Goal: Task Accomplishment & Management: Manage account settings

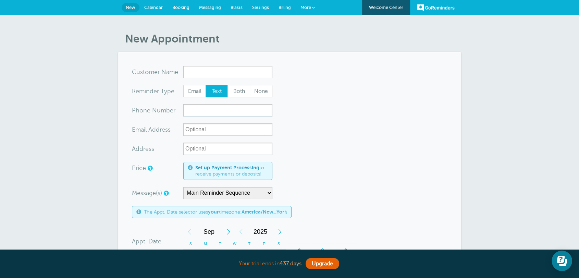
click at [259, 9] on link "Settings" at bounding box center [260, 7] width 26 height 15
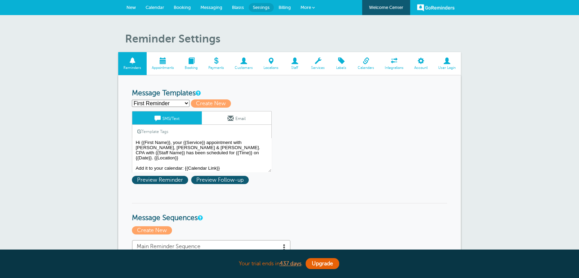
click at [243, 68] on span "Customers" at bounding box center [244, 68] width 22 height 4
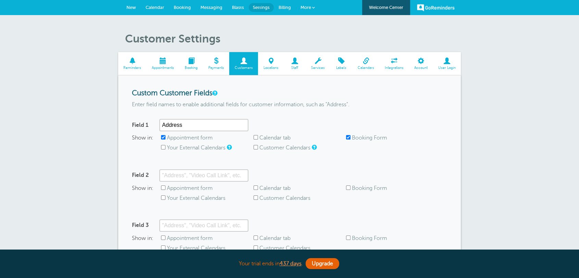
click at [170, 139] on label "Appointment form" at bounding box center [190, 138] width 46 height 6
click at [165, 139] on input "Appointment form" at bounding box center [163, 137] width 4 height 4
checkbox input "false"
click at [378, 137] on label "Booking Form" at bounding box center [369, 138] width 35 height 6
click at [351, 137] on input "Booking Form" at bounding box center [348, 137] width 4 height 4
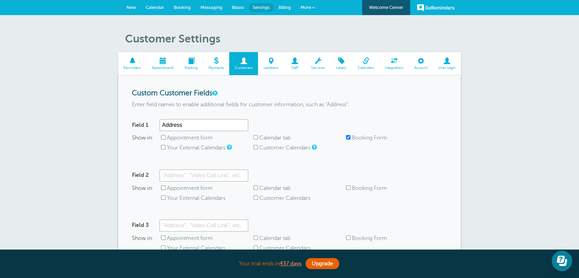
checkbox input "false"
drag, startPoint x: 201, startPoint y: 123, endPoint x: 124, endPoint y: 116, distance: 77.4
click at [124, 116] on div "Custom Customer Fields Enter field names to enable additional fields for custom…" at bounding box center [289, 190] width 343 height 231
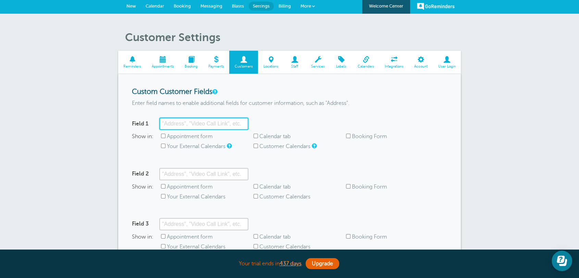
scroll to position [157, 0]
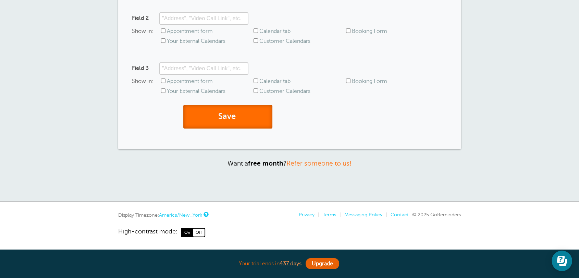
click at [222, 113] on button "Save" at bounding box center [227, 117] width 89 height 24
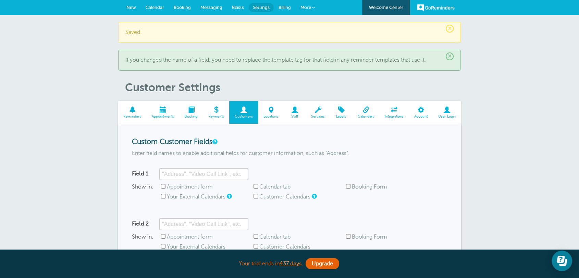
click at [541, 62] on div "× Saved! × If you changed the name of a field, you need to replace the template…" at bounding box center [289, 211] width 579 height 392
click at [126, 5] on span "New" at bounding box center [131, 7] width 10 height 5
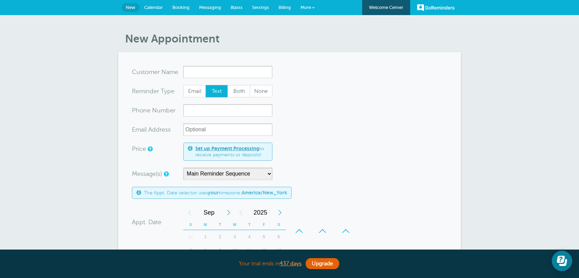
click at [320, 121] on form "You are creating a new customer. To use an existing customer select one from th…" at bounding box center [289, 244] width 315 height 357
click at [253, 4] on link "Settings" at bounding box center [260, 7] width 26 height 15
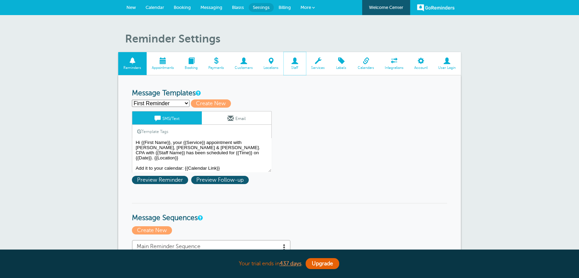
click at [292, 60] on span at bounding box center [295, 61] width 22 height 7
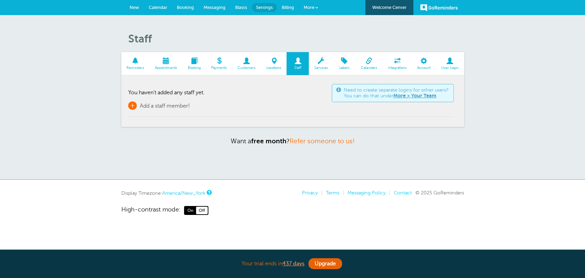
click at [164, 109] on link "+ Add a staff member!" at bounding box center [159, 105] width 62 height 8
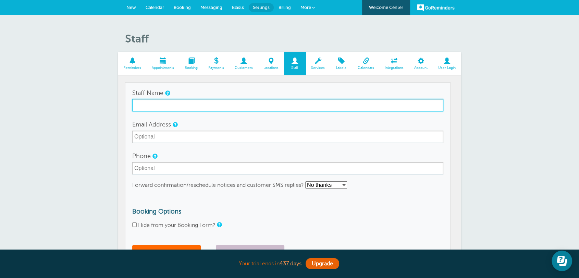
click at [167, 106] on input "Staff Name" at bounding box center [287, 105] width 311 height 12
paste input "Angela Scesa"
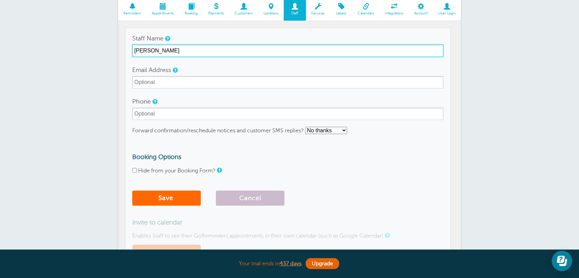
scroll to position [89, 0]
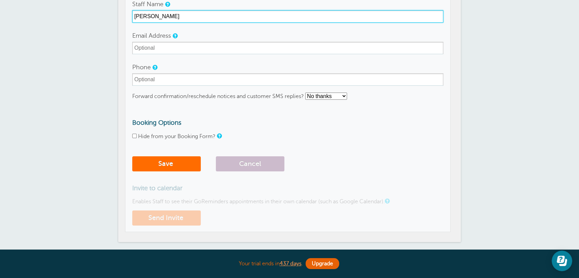
type input "[PERSON_NAME]"
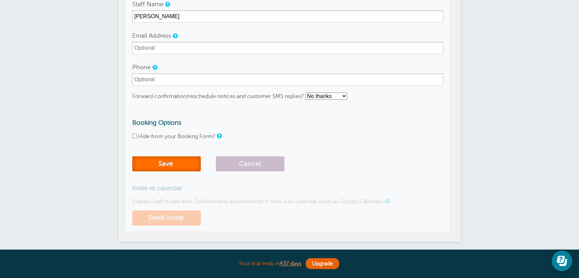
click at [173, 159] on button "Save" at bounding box center [166, 163] width 69 height 15
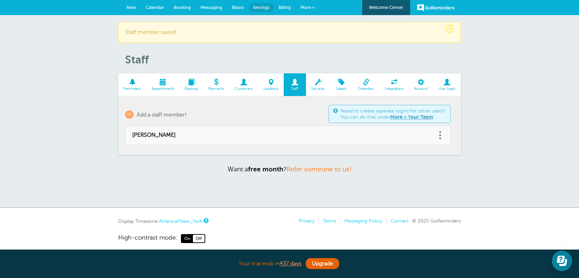
click at [167, 133] on span "[PERSON_NAME]" at bounding box center [280, 135] width 297 height 7
type input "Angela Scesa"
checkbox input "false"
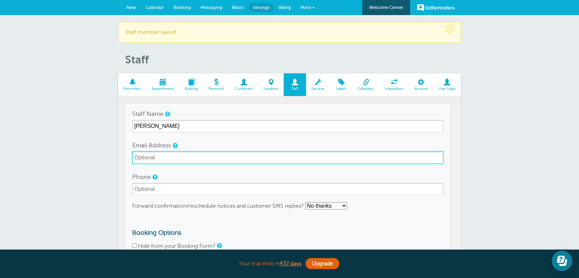
click at [213, 158] on input "Email Address" at bounding box center [287, 157] width 311 height 12
paste input "angela@wtmfam.com"
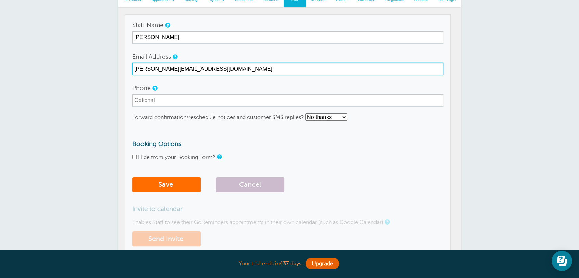
type input "angela@wtmfam.com"
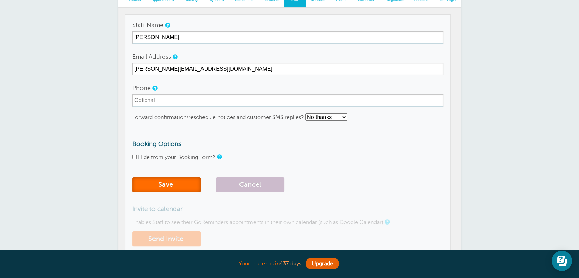
click at [160, 181] on button "Save" at bounding box center [166, 184] width 69 height 15
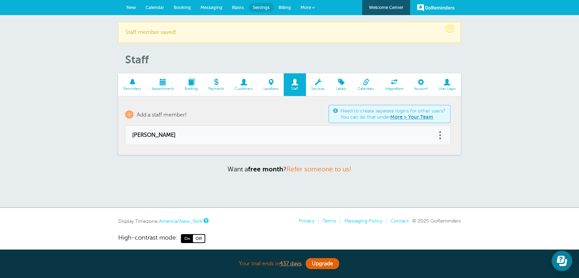
click at [241, 84] on span at bounding box center [243, 82] width 29 height 7
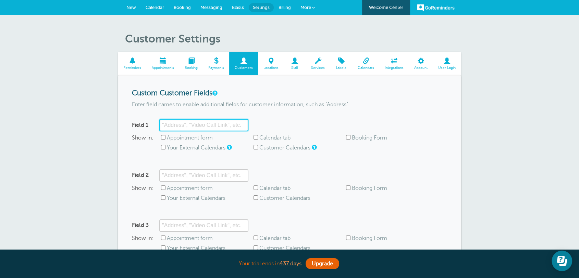
click at [185, 125] on input "Field 1" at bounding box center [203, 125] width 89 height 12
click at [133, 6] on span "New" at bounding box center [131, 7] width 10 height 5
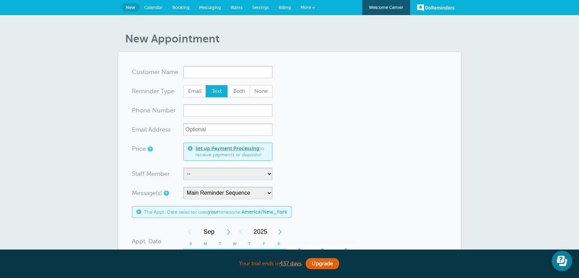
click at [262, 10] on link "Settings" at bounding box center [260, 7] width 26 height 15
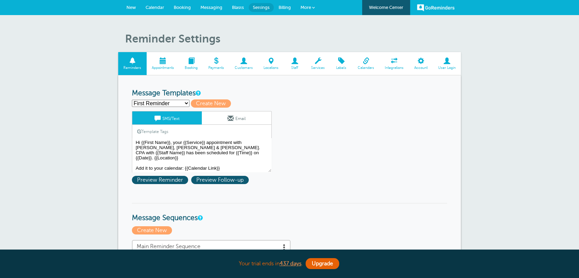
click at [238, 64] on link "Customers" at bounding box center [243, 63] width 29 height 23
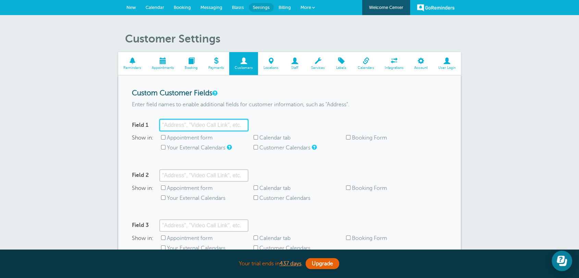
click at [187, 123] on input "Field 1" at bounding box center [203, 125] width 89 height 12
click at [335, 116] on form "Custom Customer Fields Enter field names to enable additional fields for custom…" at bounding box center [289, 190] width 315 height 203
click at [185, 126] on input "Zoom LInk" at bounding box center [203, 125] width 89 height 12
type input "Zoom Link"
click at [184, 139] on label "Appointment form" at bounding box center [190, 138] width 46 height 6
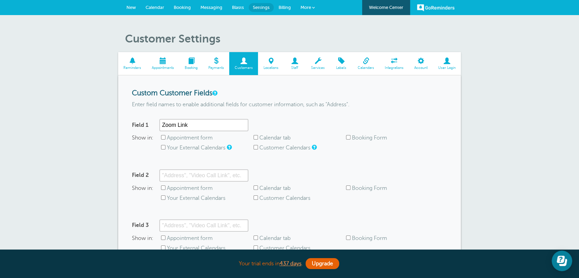
click at [165, 139] on input "Appointment form" at bounding box center [163, 137] width 4 height 4
checkbox input "true"
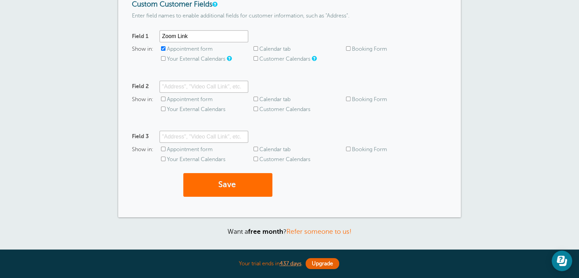
click at [215, 173] on form "Custom Customer Fields Enter field names to enable additional fields for custom…" at bounding box center [289, 101] width 315 height 203
click at [215, 182] on button "Save" at bounding box center [227, 185] width 89 height 24
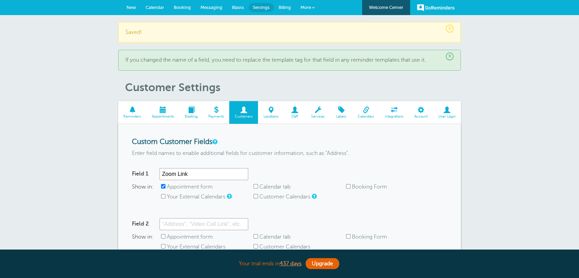
drag, startPoint x: 0, startPoint y: 0, endPoint x: 127, endPoint y: 4, distance: 127.2
click at [127, 4] on link "New" at bounding box center [131, 7] width 19 height 15
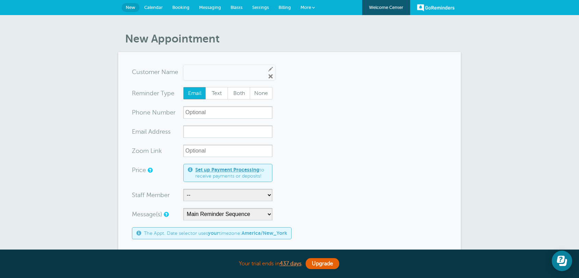
type input "[EMAIL_ADDRESS]"
type input "[PERSON_NAME]"
radio input "true"
type input "[PHONE_NUMBER]"
type input "[EMAIL_ADDRESS][DOMAIN_NAME]"
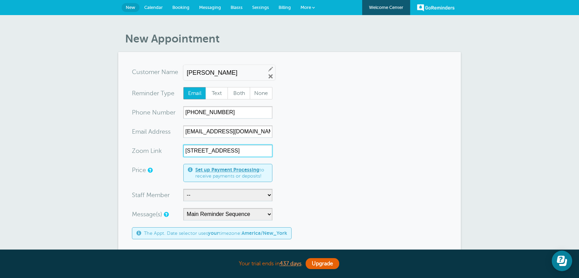
click at [214, 154] on input "123 Main St" at bounding box center [227, 151] width 89 height 12
paste input "angela@wtmfam.com"
click at [250, 153] on input "angela@wtmfam.com" at bounding box center [227, 151] width 89 height 12
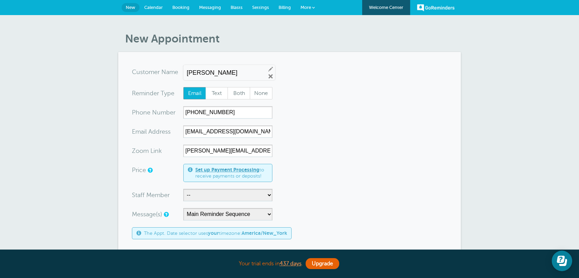
click at [234, 157] on form "You are creating a new customer. To use an existing customer select one from th…" at bounding box center [289, 265] width 315 height 398
click at [234, 153] on input "angela@wtmfam.com" at bounding box center [227, 151] width 89 height 12
paste input "https://us06web.zoom.us/j/9296958234?pwd=Q2Nrd3FkenFhSVlyYWJlVG9VMmthZz09"
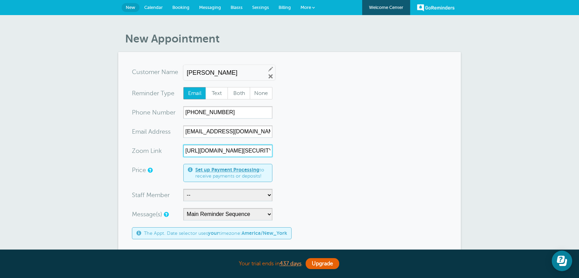
scroll to position [0, 129]
type input "https://us06web.zoom.us/j/9296958234?pwd=Q2Nrd3FkenFhSVlyYWJlVG9VMmthZz09"
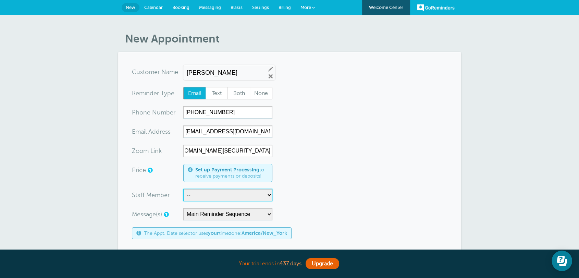
scroll to position [0, 0]
click at [208, 196] on select "-- Angela Scesa" at bounding box center [227, 195] width 89 height 12
select select "21564"
click at [183, 189] on select "-- Angela Scesa" at bounding box center [227, 195] width 89 height 12
click at [322, 187] on form "You are creating a new customer. To use an existing customer select one from th…" at bounding box center [289, 265] width 315 height 398
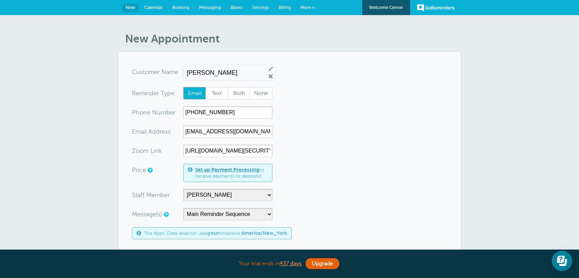
click at [266, 8] on span "Settings" at bounding box center [260, 7] width 17 height 5
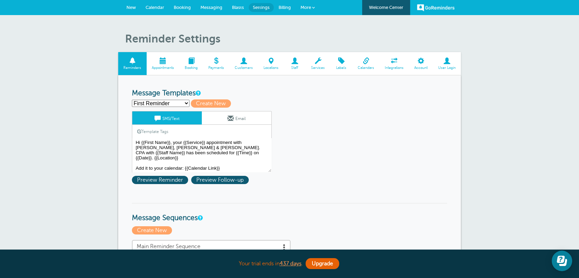
click at [189, 61] on span at bounding box center [192, 61] width 24 height 7
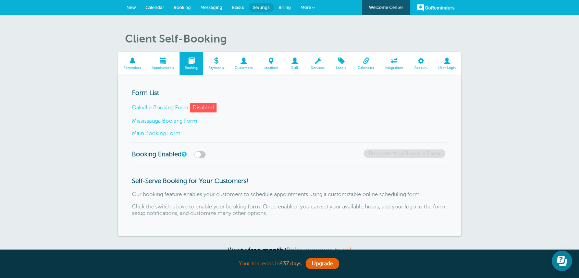
click at [177, 135] on link "Main Booking Form" at bounding box center [156, 133] width 49 height 6
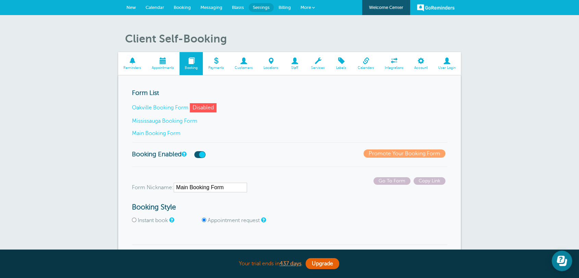
click at [271, 61] on span at bounding box center [271, 61] width 26 height 7
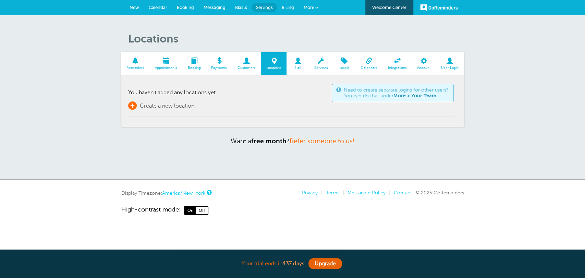
click at [174, 105] on span "Create a new location!" at bounding box center [168, 106] width 56 height 6
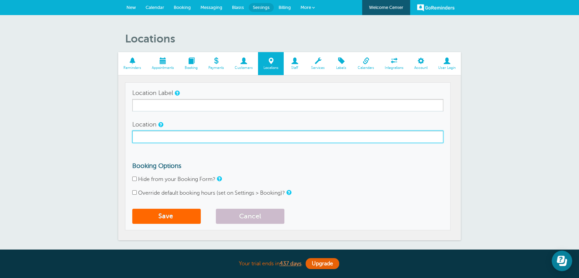
click at [249, 138] on input "Location" at bounding box center [287, 137] width 311 height 12
paste input "https://us06web.zoom.us/j/9296958234?pwd=Q2Nrd3FkenFhSVlyYWJlVG9VMmthZz09"
type input "https://us06web.zoom.us/j/9296958234?pwd=Q2Nrd3FkenFhSVlyYWJlVG9VMmthZz09"
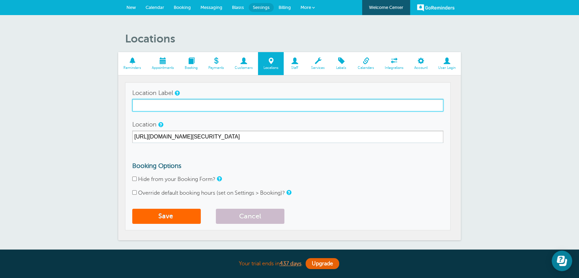
click at [238, 107] on input "Location Label" at bounding box center [287, 105] width 311 height 12
type input "[PERSON_NAME]'s Zoom"
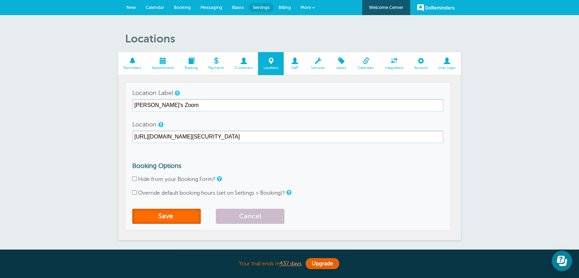
click at [160, 220] on button "Save" at bounding box center [166, 216] width 69 height 15
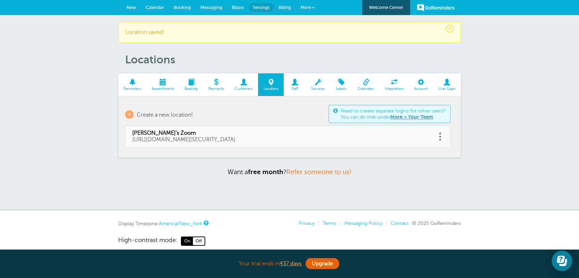
click at [154, 9] on span "Calendar" at bounding box center [155, 7] width 19 height 5
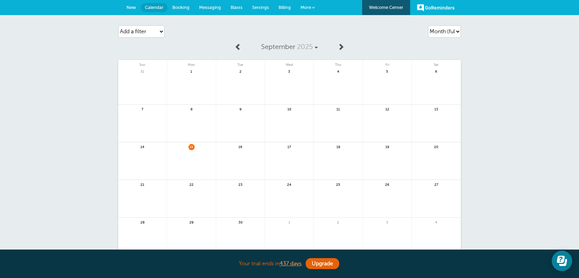
click at [236, 48] on span at bounding box center [238, 46] width 7 height 7
click at [198, 116] on div "4 1pm Rhammy Booking Test" at bounding box center [191, 124] width 49 height 38
click at [197, 114] on span "1pm Rhammy Booking Test" at bounding box center [191, 115] width 45 height 4
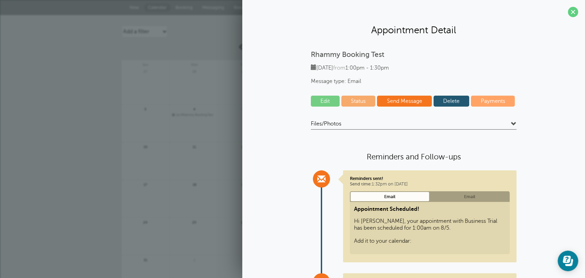
click at [326, 104] on link "Edit" at bounding box center [325, 101] width 29 height 11
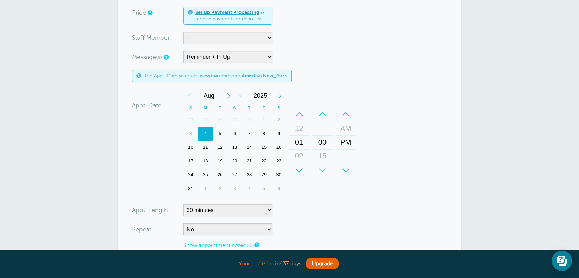
scroll to position [89, 0]
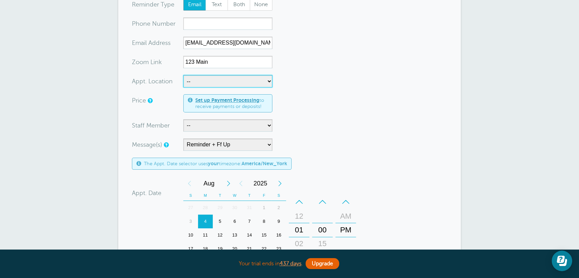
click at [208, 83] on select "-- [PERSON_NAME]'s Zoom" at bounding box center [227, 81] width 89 height 12
select select "25185"
click at [183, 75] on select "-- Angela's Zoom" at bounding box center [227, 81] width 89 height 12
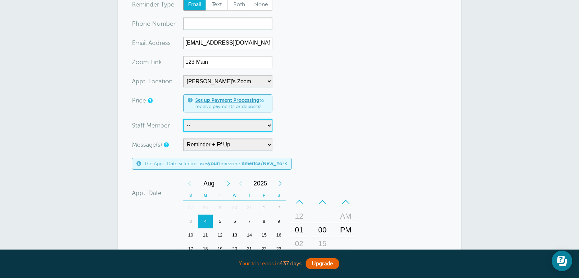
click at [202, 127] on select "-- Angela Scesa" at bounding box center [227, 125] width 89 height 12
select select "21564"
click at [183, 119] on select "-- Angela Scesa" at bounding box center [227, 125] width 89 height 12
click at [316, 140] on div "Message(s) Main Reminder Sequence Reminder + Ff Up Custom Message Start with Fi…" at bounding box center [243, 144] width 223 height 12
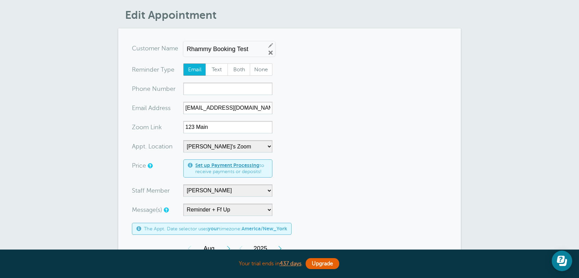
scroll to position [0, 0]
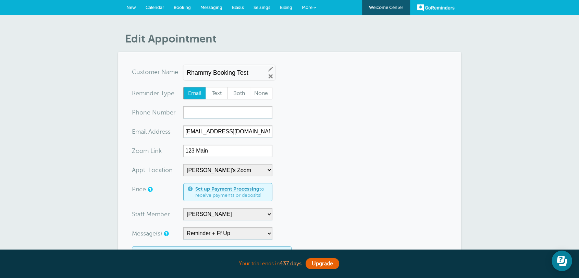
click at [181, 3] on link "Booking" at bounding box center [182, 7] width 27 height 15
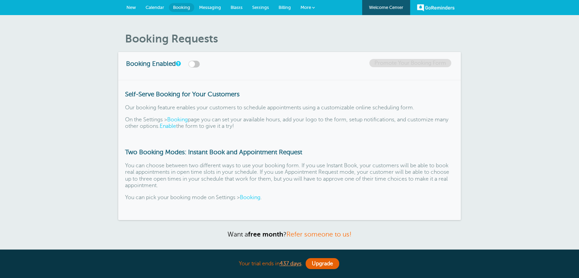
click at [259, 7] on span "Settings" at bounding box center [260, 7] width 17 height 5
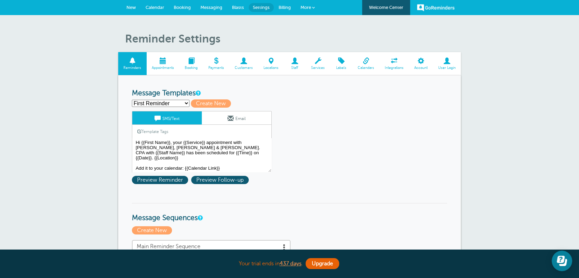
click at [200, 68] on link "Booking" at bounding box center [192, 63] width 24 height 23
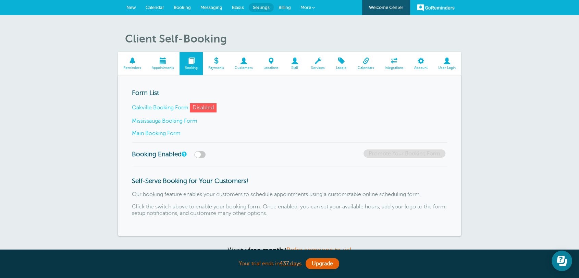
click at [168, 132] on link "Main Booking Form" at bounding box center [156, 133] width 49 height 6
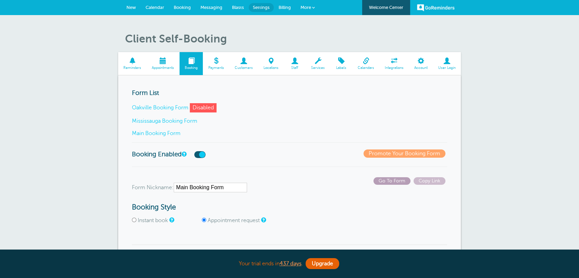
click at [396, 181] on span "Go To Form" at bounding box center [391, 181] width 37 height 8
click at [159, 8] on span "Calendar" at bounding box center [155, 7] width 19 height 5
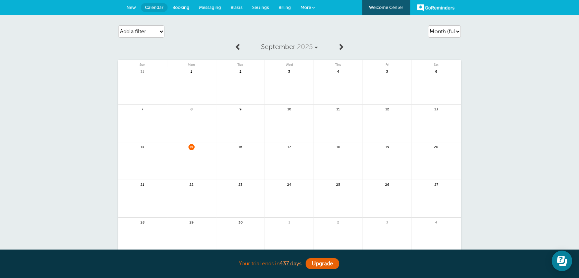
click at [236, 44] on span at bounding box center [238, 46] width 7 height 7
click at [196, 114] on span "1pm Rhammy Booking Test" at bounding box center [191, 115] width 45 height 4
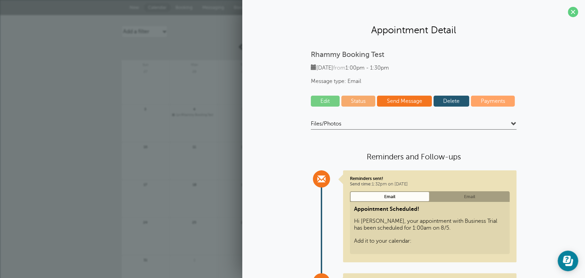
click at [315, 100] on link "Edit" at bounding box center [325, 101] width 29 height 11
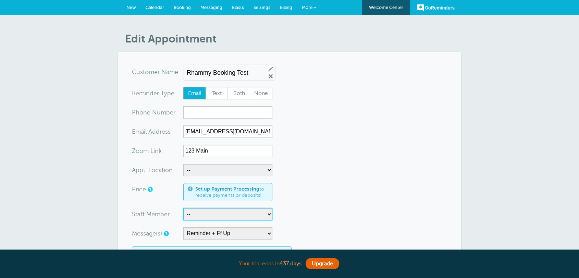
click at [198, 218] on select "-- [PERSON_NAME]" at bounding box center [227, 214] width 89 height 12
select select "21564"
click at [183, 208] on select "-- [PERSON_NAME]" at bounding box center [227, 214] width 89 height 12
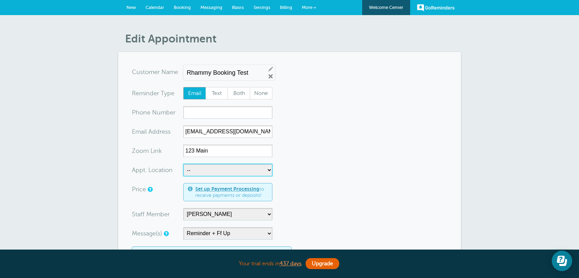
click at [198, 169] on select "-- [PERSON_NAME]'s Zoom" at bounding box center [227, 170] width 89 height 12
select select "25185"
click at [183, 164] on select "-- [PERSON_NAME]'s Zoom" at bounding box center [227, 170] width 89 height 12
drag, startPoint x: 160, startPoint y: 9, endPoint x: 315, endPoint y: 47, distance: 159.1
click at [160, 9] on span "Calendar" at bounding box center [155, 7] width 19 height 5
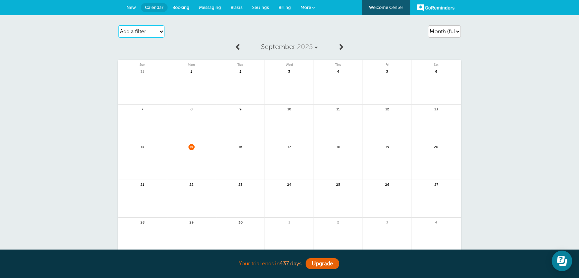
click at [161, 33] on select "Add a filter Customer Search Location Staff Appointment Status Payment Status" at bounding box center [141, 31] width 46 height 12
select select "staff"
click at [118, 25] on select "Add a filter Customer Search Location Staff Appointment Status Payment Status" at bounding box center [141, 31] width 46 height 12
select select
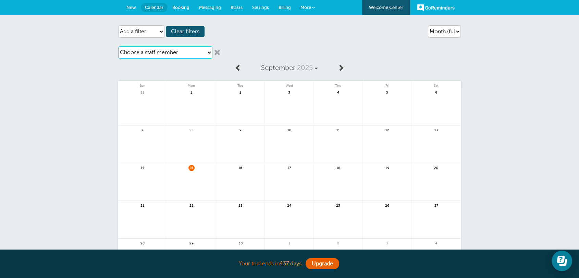
click at [150, 50] on select "Choose a staff member Angela Scesa" at bounding box center [165, 52] width 94 height 12
select select "21564"
click at [118, 46] on select "Choose a staff member Angela Scesa" at bounding box center [165, 52] width 94 height 12
click at [220, 54] on link at bounding box center [217, 52] width 7 height 7
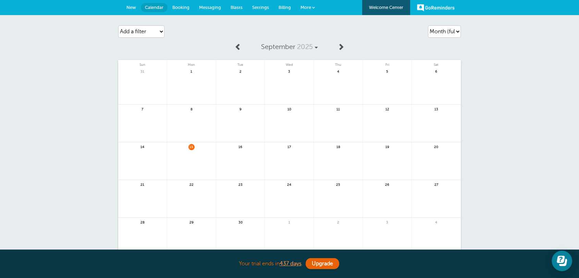
click at [225, 34] on div "Add a filter Customer Search Location Staff Appointment Status Payment Status C…" at bounding box center [173, 31] width 110 height 19
click at [67, 113] on div "Agenda Day Week Month (full view) Month (condensed) Add a filter Customer Searc…" at bounding box center [289, 161] width 579 height 293
click at [266, 7] on span "Settings" at bounding box center [260, 7] width 17 height 5
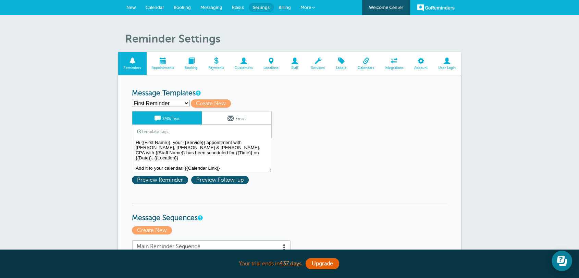
click at [282, 65] on link "Locations" at bounding box center [271, 63] width 26 height 23
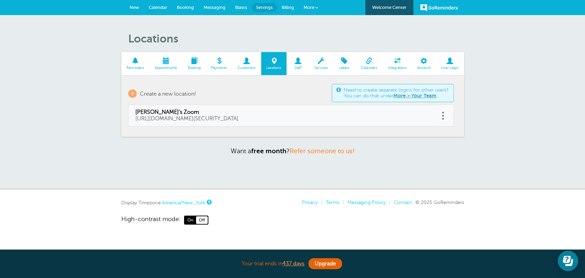
click at [442, 112] on span at bounding box center [443, 113] width 2 height 2
click at [408, 93] on button "Delete" at bounding box center [412, 98] width 21 height 12
click at [299, 63] on span at bounding box center [297, 61] width 22 height 7
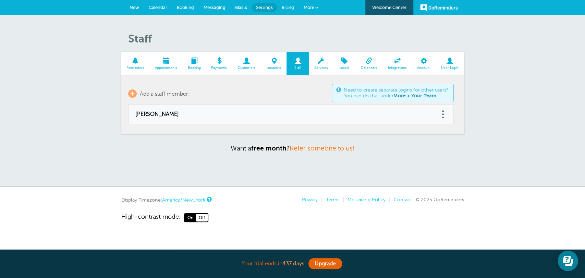
click at [443, 113] on link at bounding box center [443, 114] width 7 height 11
click at [415, 97] on button "Delete" at bounding box center [412, 96] width 21 height 12
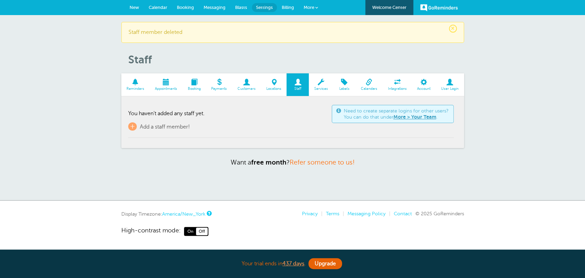
click at [138, 5] on span "New" at bounding box center [135, 7] width 10 height 5
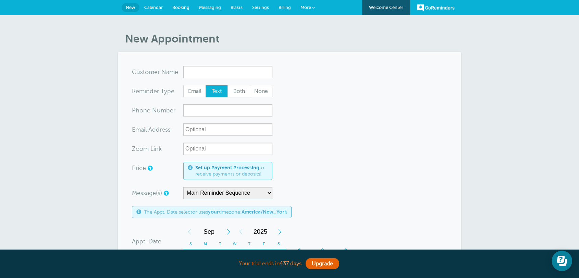
click at [259, 10] on link "Settings" at bounding box center [260, 7] width 26 height 15
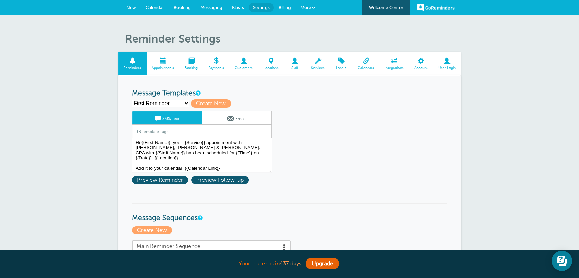
click at [252, 69] on span "Customers" at bounding box center [244, 68] width 22 height 4
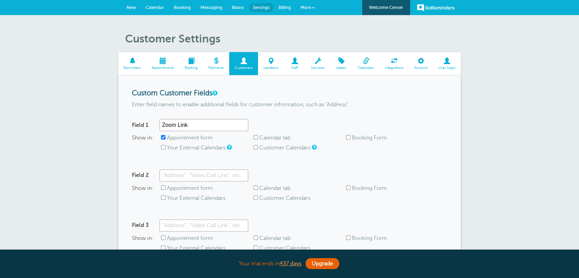
click at [175, 138] on label "Appointment form" at bounding box center [190, 138] width 46 height 6
click at [165, 138] on input "Appointment form" at bounding box center [163, 137] width 4 height 4
checkbox input "false"
click at [185, 123] on input "Zoom Link" at bounding box center [203, 125] width 89 height 12
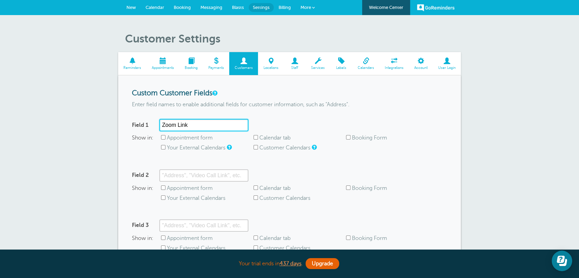
click at [185, 123] on input "Zoom Link" at bounding box center [203, 125] width 89 height 12
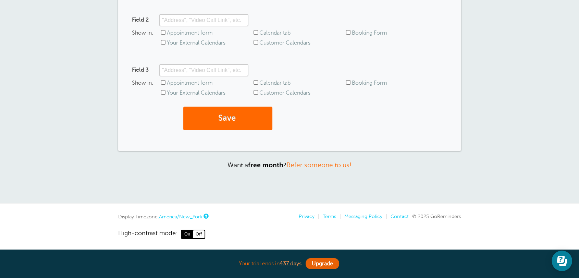
scroll to position [157, 0]
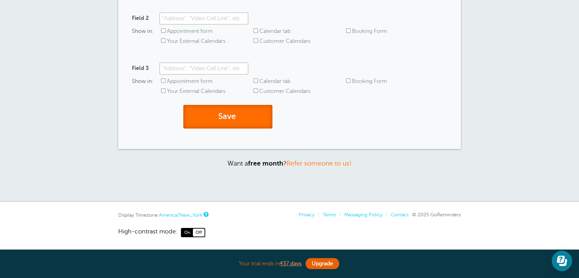
click at [237, 121] on button "Save" at bounding box center [227, 117] width 89 height 24
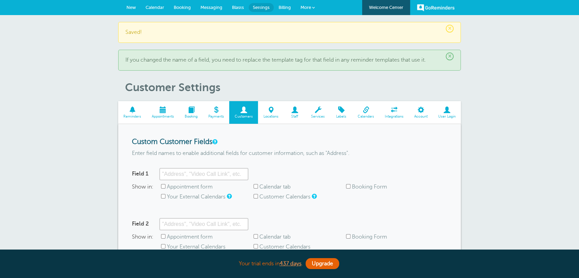
click at [134, 7] on span "New" at bounding box center [131, 7] width 10 height 5
